Goal: Task Accomplishment & Management: Complete application form

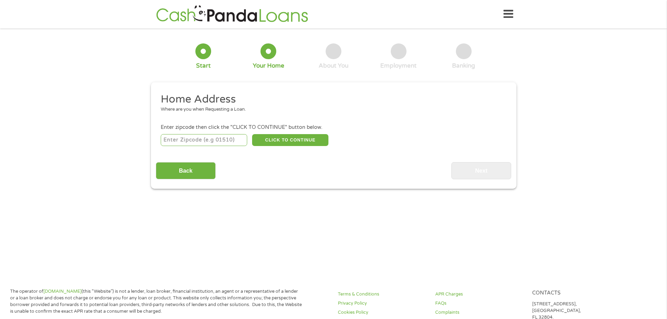
click at [202, 139] on input "number" at bounding box center [204, 140] width 87 height 12
type input "23225"
click at [310, 143] on button "CLICK TO CONTINUE" at bounding box center [290, 140] width 76 height 12
type input "23225"
type input "[GEOGRAPHIC_DATA]"
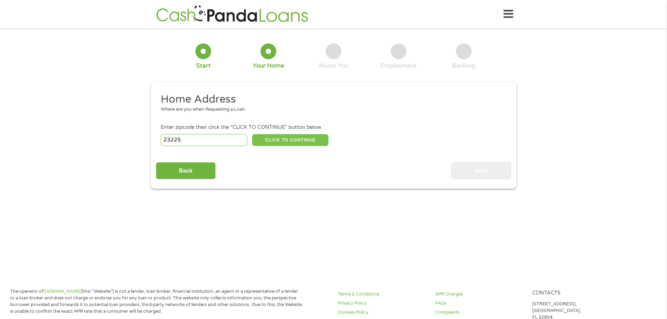
select select "[US_STATE]"
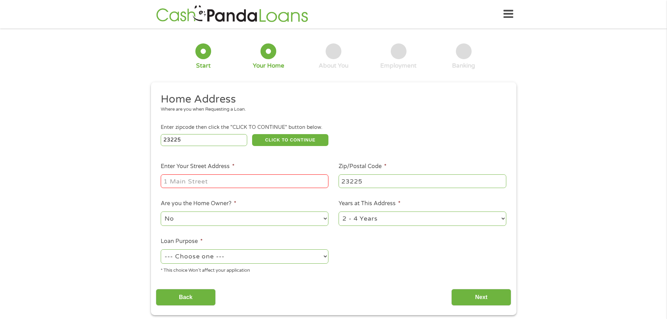
click at [185, 184] on input "Enter Your Street Address *" at bounding box center [245, 180] width 168 height 13
type input "1"
type input "[STREET_ADDRESS][PERSON_NAME]"
click at [198, 221] on select "No Yes" at bounding box center [245, 219] width 168 height 14
click at [404, 254] on ul "Home Address Where are you when Requesting a Loan. Enter zipcode then click the…" at bounding box center [334, 185] width 356 height 187
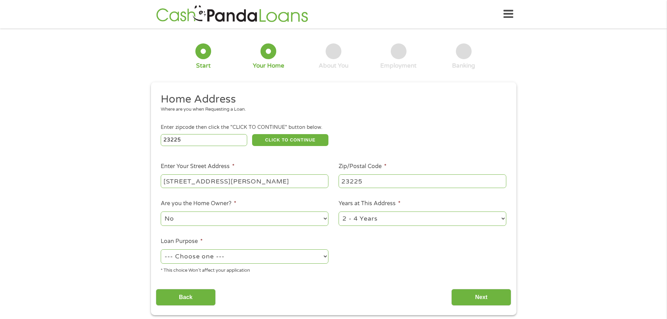
click at [386, 217] on select "1 Year or less 1 - 2 Years 2 - 4 Years Over 4 Years" at bounding box center [423, 219] width 168 height 14
select select "60months"
click at [339, 212] on select "1 Year or less 1 - 2 Years 2 - 4 Years Over 4 Years" at bounding box center [423, 219] width 168 height 14
click at [209, 253] on select "--- Choose one --- Pay Bills Debt Consolidation Home Improvement Major Purchase…" at bounding box center [245, 256] width 168 height 14
select select "other"
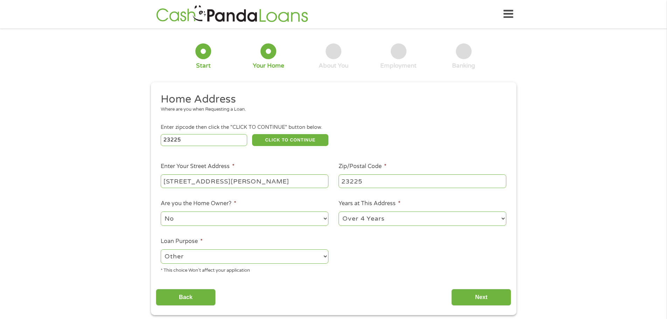
click at [161, 249] on select "--- Choose one --- Pay Bills Debt Consolidation Home Improvement Major Purchase…" at bounding box center [245, 256] width 168 height 14
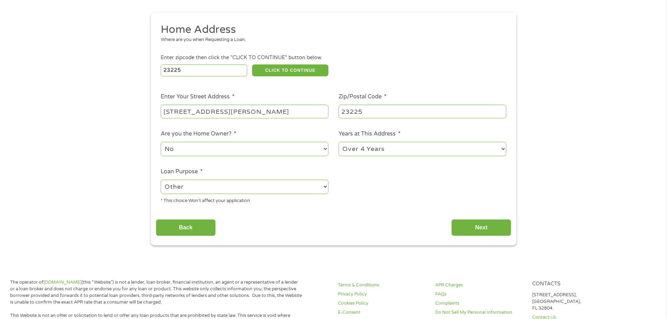
scroll to position [70, 0]
click at [464, 228] on input "Next" at bounding box center [482, 227] width 60 height 17
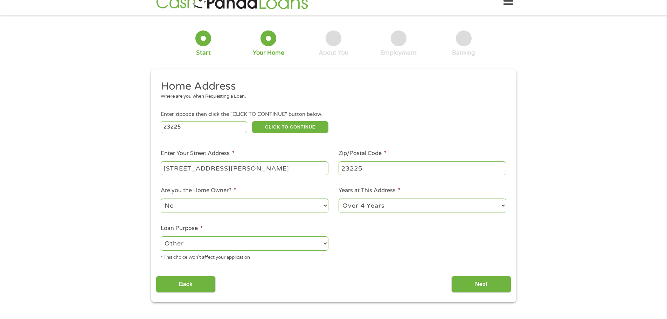
scroll to position [0, 0]
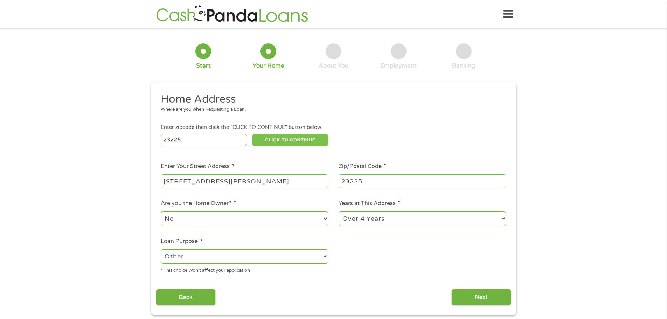
click at [285, 137] on button "CLICK TO CONTINUE" at bounding box center [290, 140] width 76 height 12
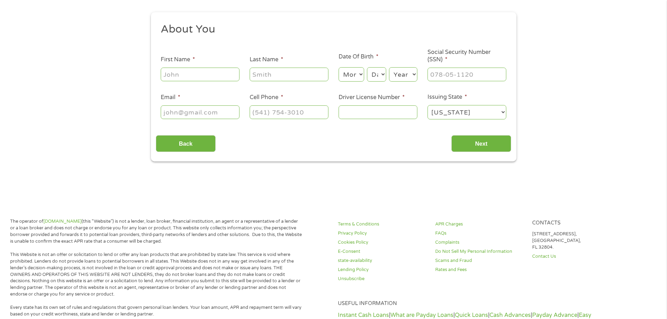
scroll to position [3, 3]
type input "804"
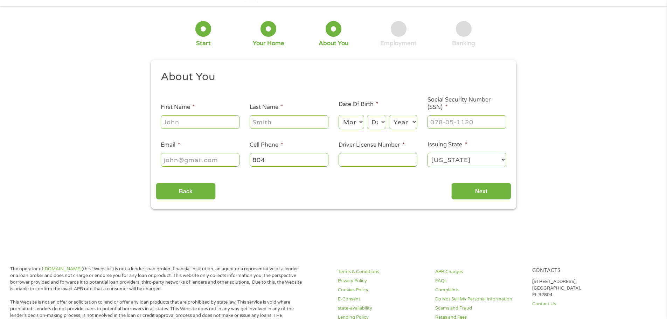
scroll to position [0, 0]
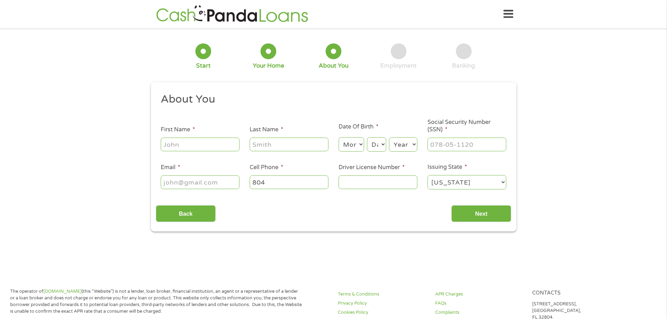
click at [196, 143] on input "First Name *" at bounding box center [200, 144] width 79 height 13
type input "[PERSON_NAME]"
select select "2"
select select "19"
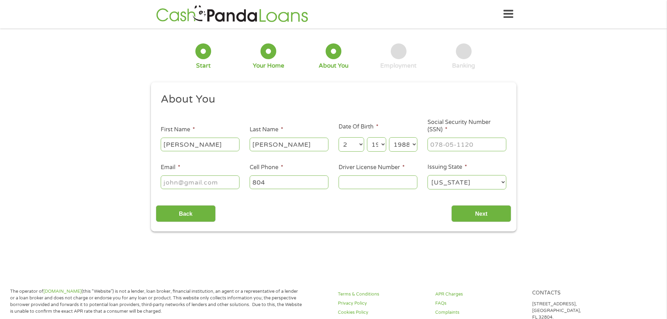
select select "1987"
type input "223-41-3607"
type input "V"
type input "[PERSON_NAME][EMAIL_ADDRESS][PERSON_NAME][DOMAIN_NAME]"
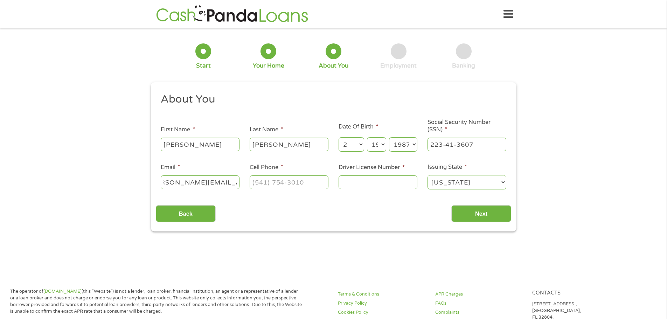
type input "(___) ___-____"
click at [262, 185] on input "Cell Phone *" at bounding box center [289, 181] width 79 height 13
type input "[PHONE_NUMBER]"
type input "t64238520"
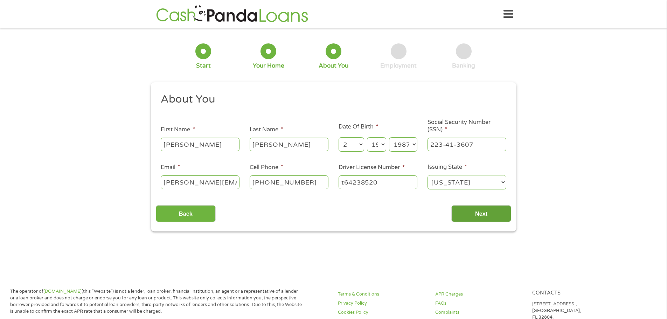
click at [472, 212] on input "Next" at bounding box center [482, 213] width 60 height 17
click at [484, 209] on input "Next" at bounding box center [482, 213] width 60 height 17
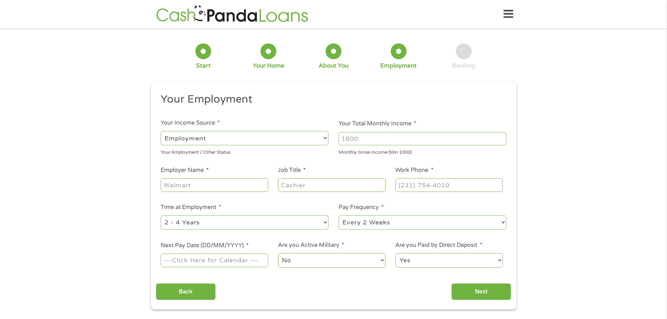
click at [268, 134] on select "--- Choose one --- Employment [DEMOGRAPHIC_DATA] Benefits" at bounding box center [245, 138] width 168 height 14
click at [161, 131] on select "--- Choose one --- Employment [DEMOGRAPHIC_DATA] Benefits" at bounding box center [245, 138] width 168 height 14
click at [349, 140] on input "Your Total Monthly Income *" at bounding box center [423, 138] width 168 height 13
drag, startPoint x: 384, startPoint y: 137, endPoint x: 308, endPoint y: 147, distance: 77.4
click at [308, 147] on ul "Your Employment Your Income Source * --- Choose one --- Employment [DEMOGRAPHIC…" at bounding box center [334, 182] width 356 height 181
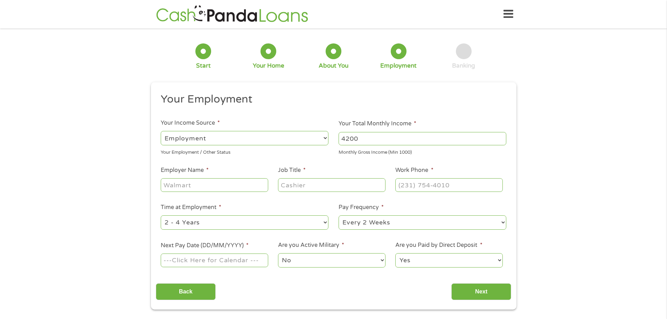
type input "4200"
click at [210, 194] on ul "Your Employment Your Income Source * --- Choose one --- Employment [DEMOGRAPHIC…" at bounding box center [334, 182] width 356 height 181
click at [210, 190] on input "Employer Name *" at bounding box center [214, 184] width 107 height 13
type input "Morningside Apartments"
type input "Assistant Property Manager"
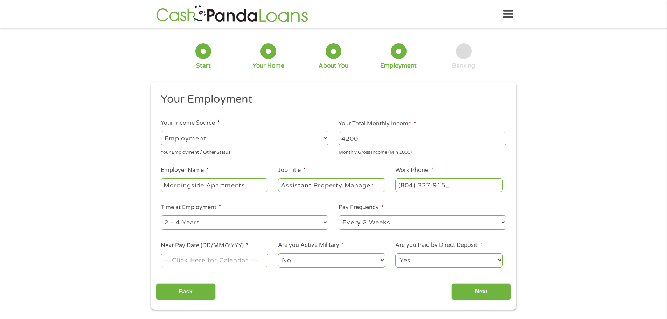
type input "[PHONE_NUMBER]"
click at [205, 218] on select "--- Choose one --- 1 Year or less 1 - 2 Years 2 - 4 Years Over 4 Years" at bounding box center [245, 222] width 168 height 14
click at [161, 215] on select "--- Choose one --- 1 Year or less 1 - 2 Years 2 - 4 Years Over 4 Years" at bounding box center [245, 222] width 168 height 14
click at [385, 222] on select "--- Choose one --- Every 2 Weeks Every Week Monthly Semi-Monthly" at bounding box center [423, 222] width 168 height 14
click at [339, 215] on select "--- Choose one --- Every 2 Weeks Every Week Monthly Semi-Monthly" at bounding box center [423, 222] width 168 height 14
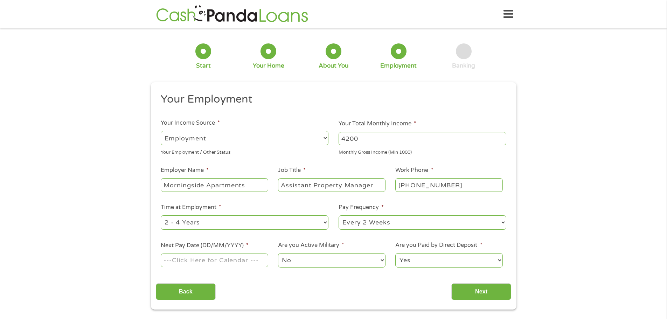
click at [190, 260] on input "Next Pay Date (DD/MM/YYYY) *" at bounding box center [214, 260] width 107 height 13
type input "[DATE]"
click at [308, 261] on select "No Yes" at bounding box center [331, 260] width 107 height 14
click at [278, 253] on select "No Yes" at bounding box center [331, 260] width 107 height 14
click at [421, 259] on select "Yes No" at bounding box center [448, 260] width 107 height 14
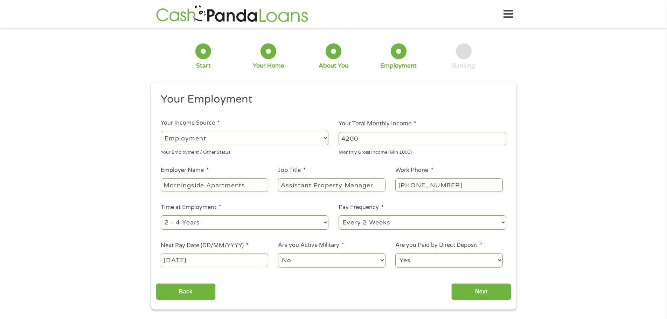
click at [395, 253] on select "Yes No" at bounding box center [448, 260] width 107 height 14
click at [470, 285] on input "Next" at bounding box center [482, 291] width 60 height 17
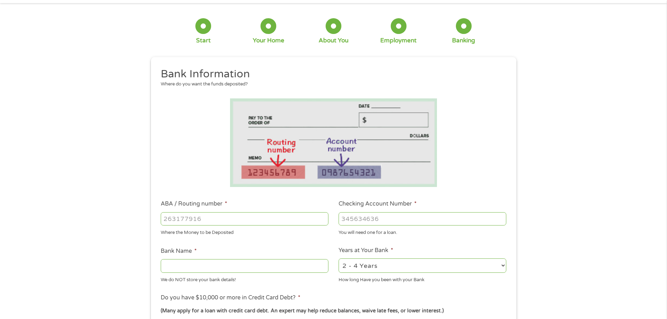
scroll to position [35, 0]
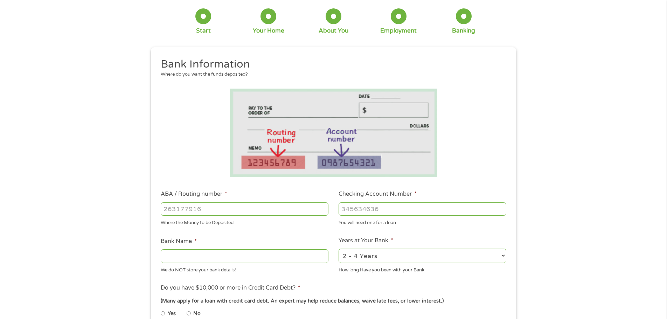
click at [202, 206] on input "ABA / Routing number *" at bounding box center [245, 208] width 168 height 13
type input "051000020"
type input "1000156051574"
click at [289, 254] on input "Bank Name *" at bounding box center [245, 255] width 168 height 13
type input "Truist"
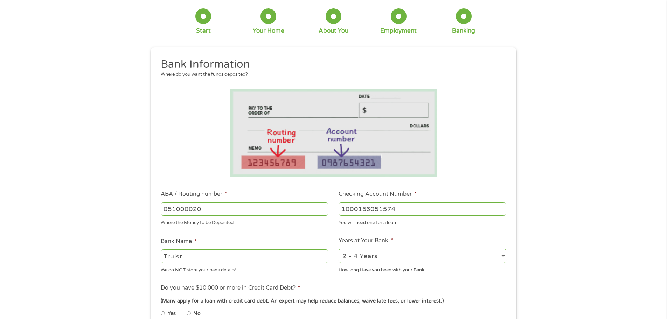
click at [461, 258] on select "2 - 4 Years 6 - 12 Months 1 - 2 Years Over 4 Years" at bounding box center [423, 256] width 168 height 14
select select "60months"
click at [339, 249] on select "2 - 4 Years 6 - 12 Months 1 - 2 Years Over 4 Years" at bounding box center [423, 256] width 168 height 14
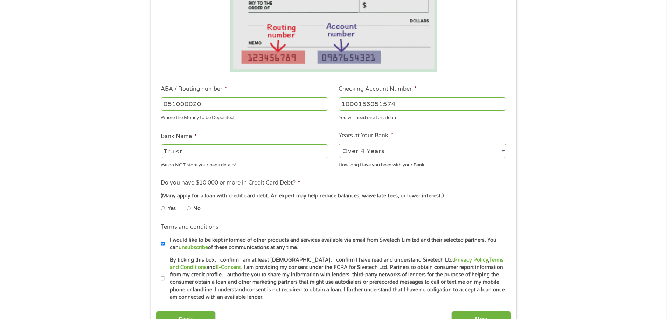
click at [191, 209] on input "No" at bounding box center [189, 208] width 4 height 11
radio input "true"
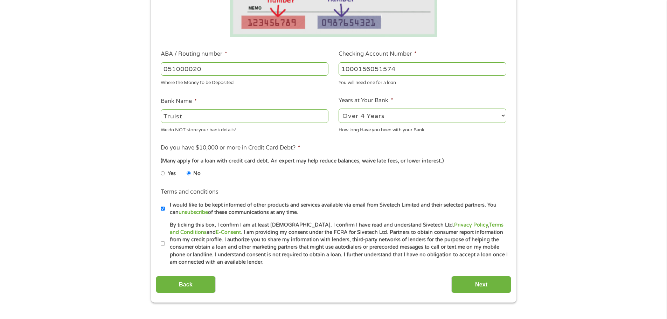
click at [165, 244] on label "By ticking this box, I confirm I am at least [DEMOGRAPHIC_DATA]. I confirm I ha…" at bounding box center [337, 243] width 344 height 45
click at [165, 244] on input "By ticking this box, I confirm I am at least [DEMOGRAPHIC_DATA]. I confirm I ha…" at bounding box center [163, 243] width 4 height 11
checkbox input "true"
click at [483, 289] on input "Next" at bounding box center [482, 284] width 60 height 17
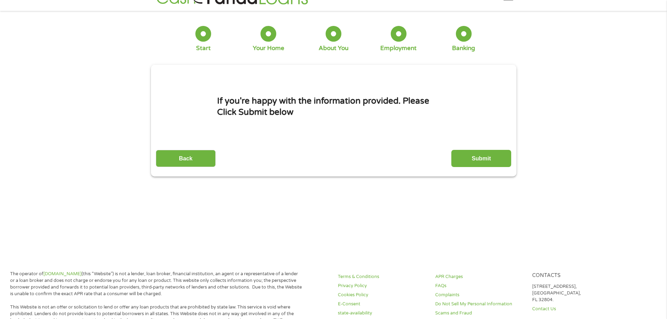
scroll to position [3, 3]
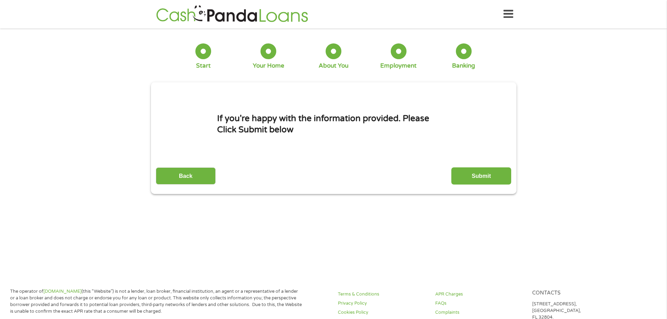
click at [471, 178] on input "Submit" at bounding box center [482, 175] width 60 height 17
